Goal: Transaction & Acquisition: Subscribe to service/newsletter

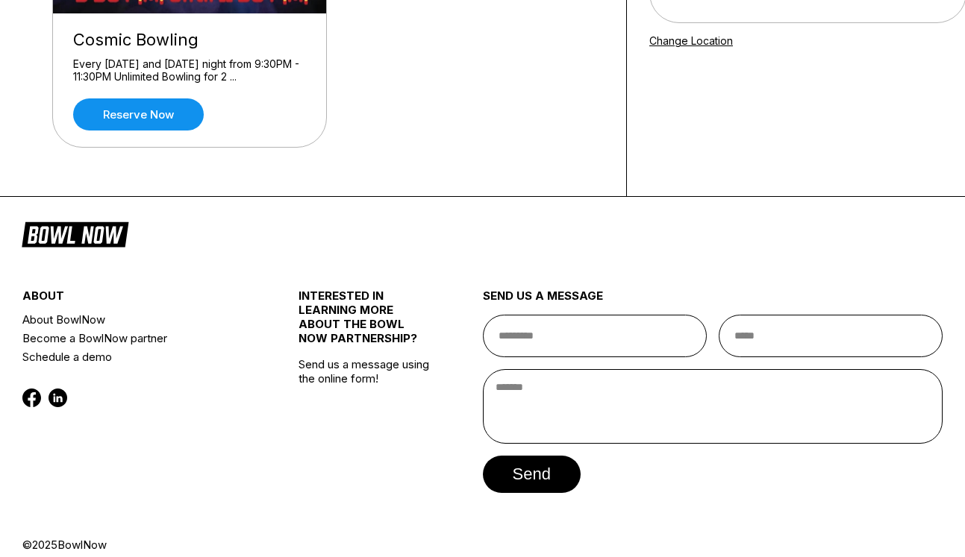
scroll to position [298, 0]
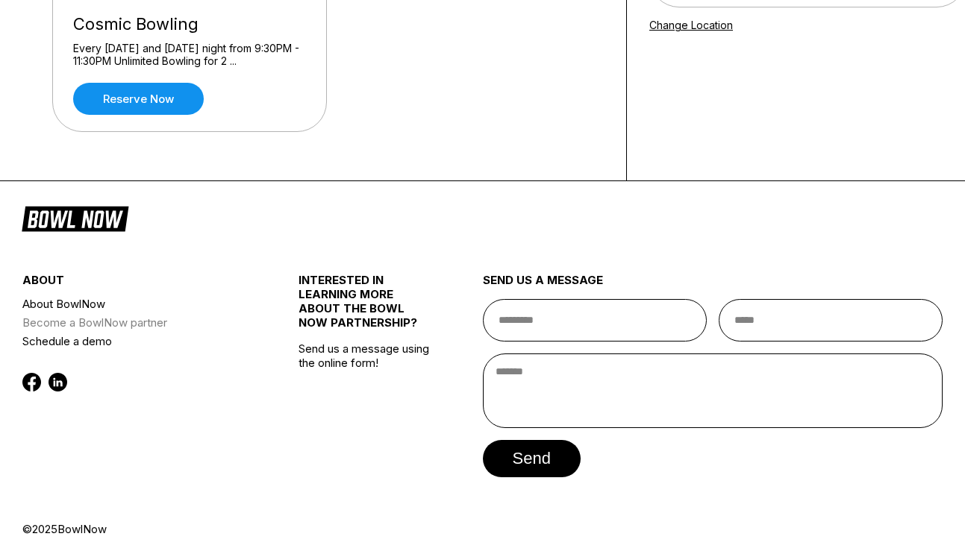
click at [92, 320] on link "Become a BowlNow partner" at bounding box center [137, 322] width 230 height 19
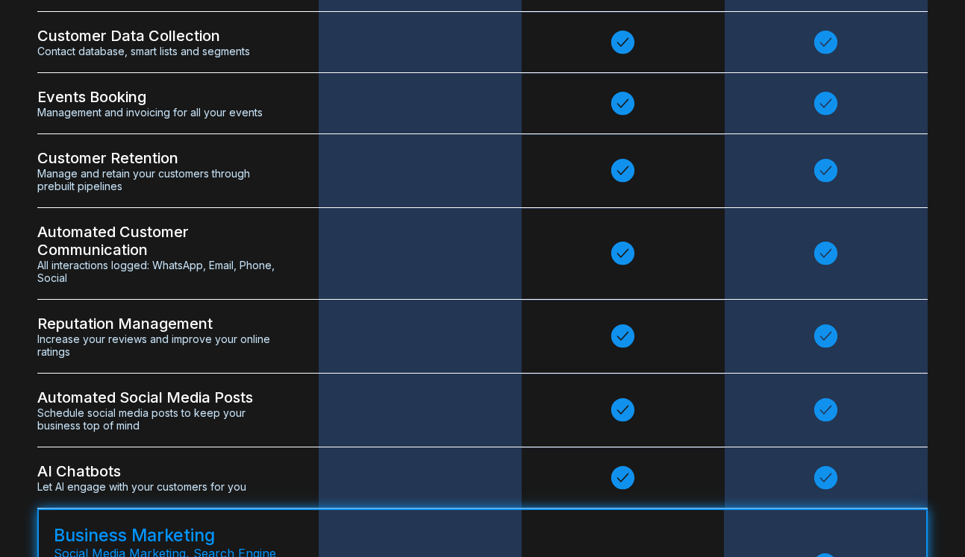
scroll to position [3649, 0]
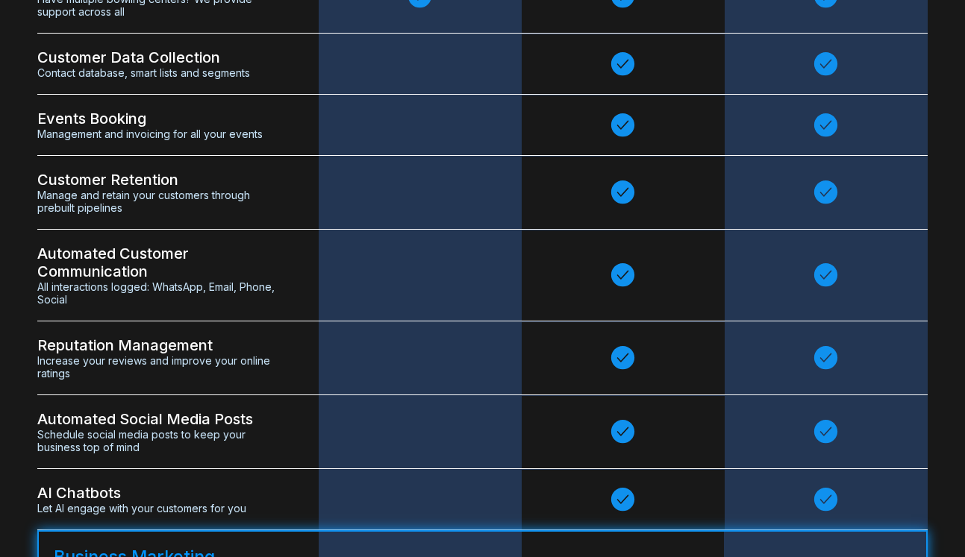
click at [113, 140] on span "Management and invoicing for all your events" at bounding box center [159, 134] width 244 height 13
click at [198, 140] on span "Management and invoicing for all your events" at bounding box center [159, 134] width 244 height 13
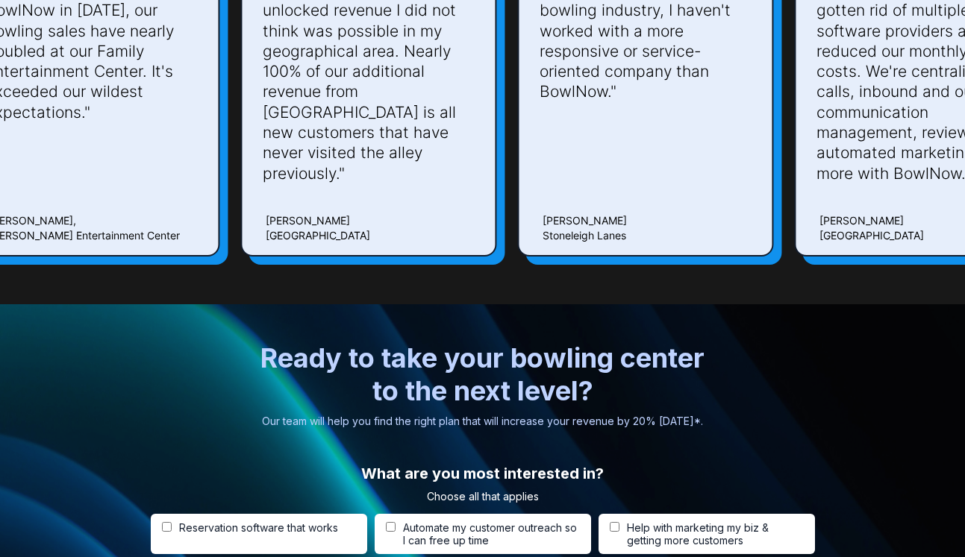
scroll to position [4826, 0]
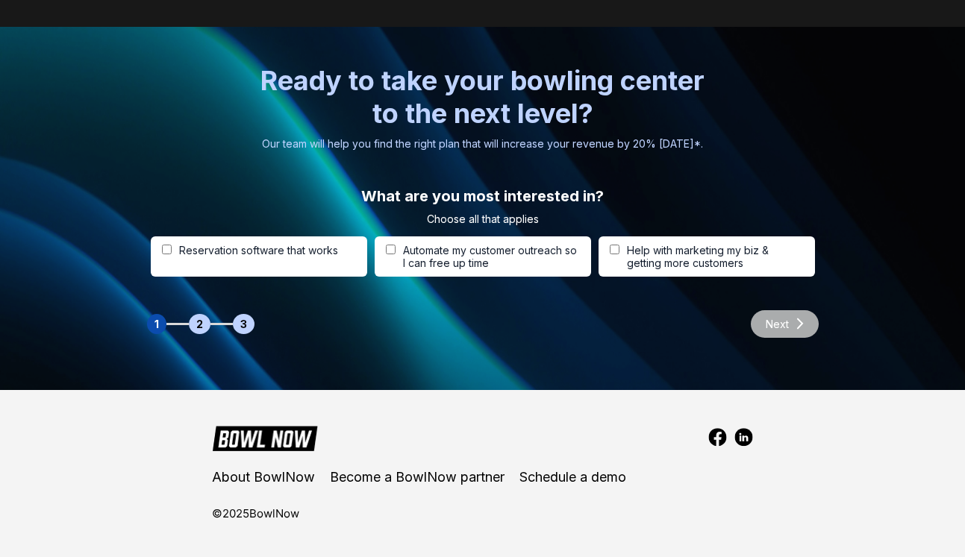
click at [720, 436] on img at bounding box center [717, 437] width 19 height 19
